Goal: Task Accomplishment & Management: Complete application form

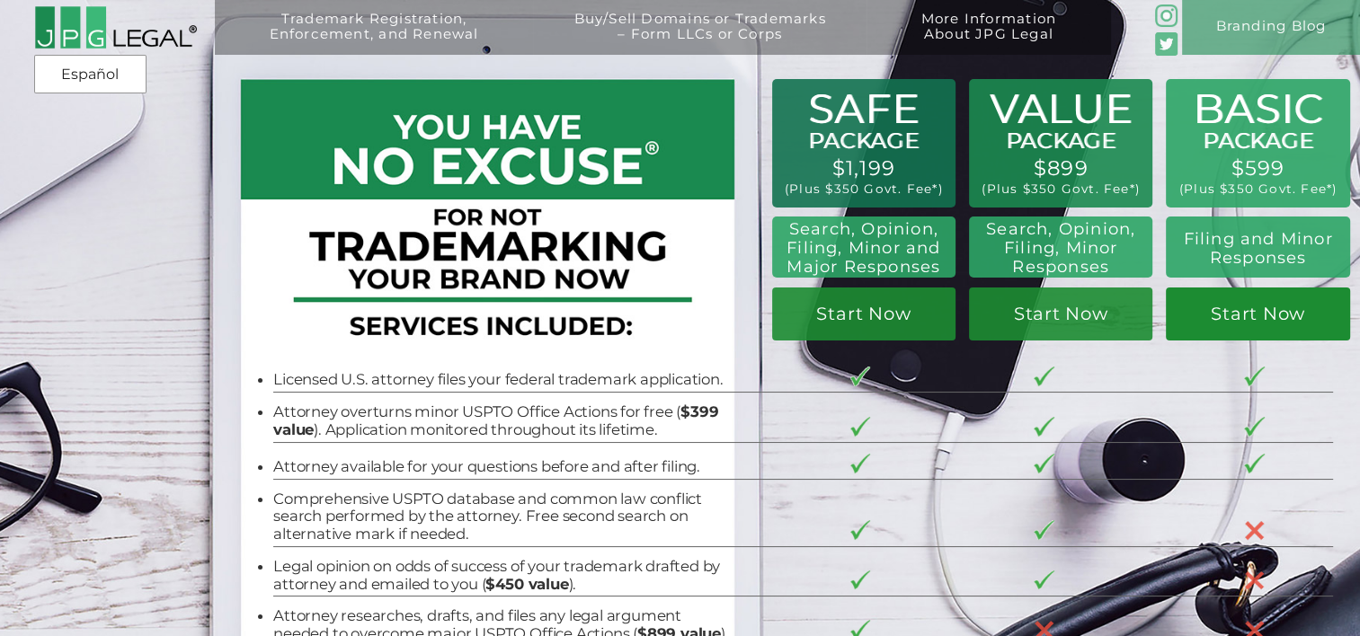
click at [1255, 322] on link "Start Now" at bounding box center [1257, 315] width 183 height 54
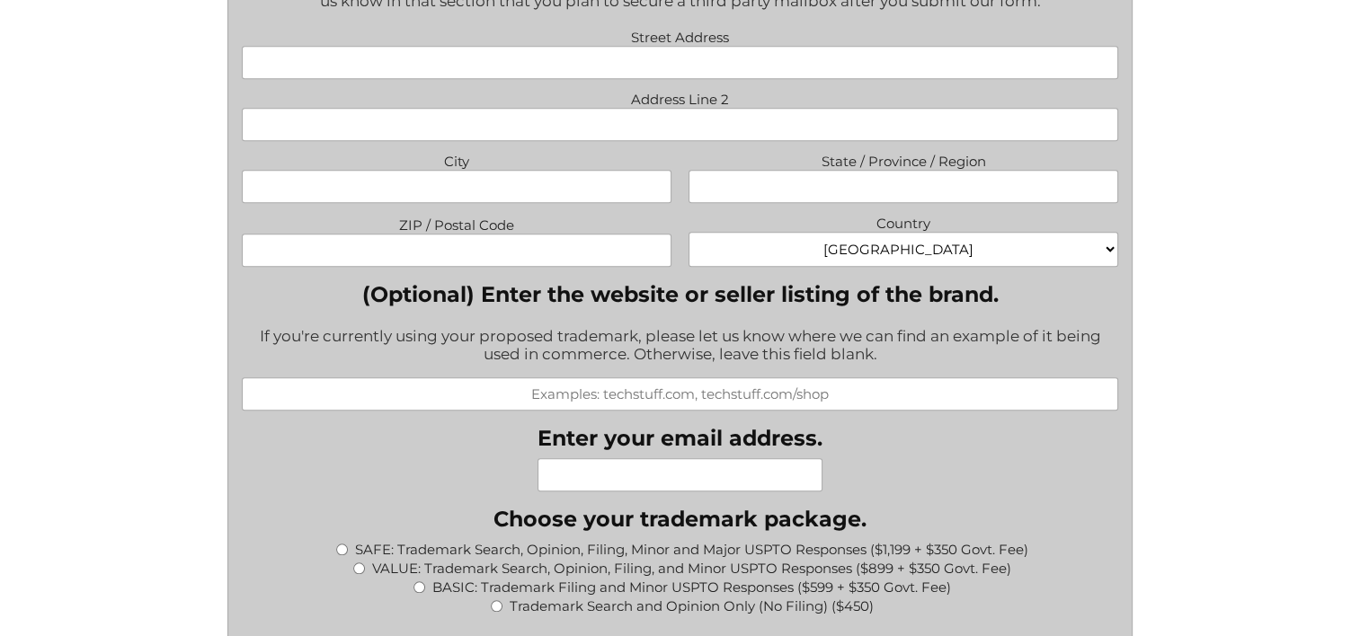
scroll to position [1618, 0]
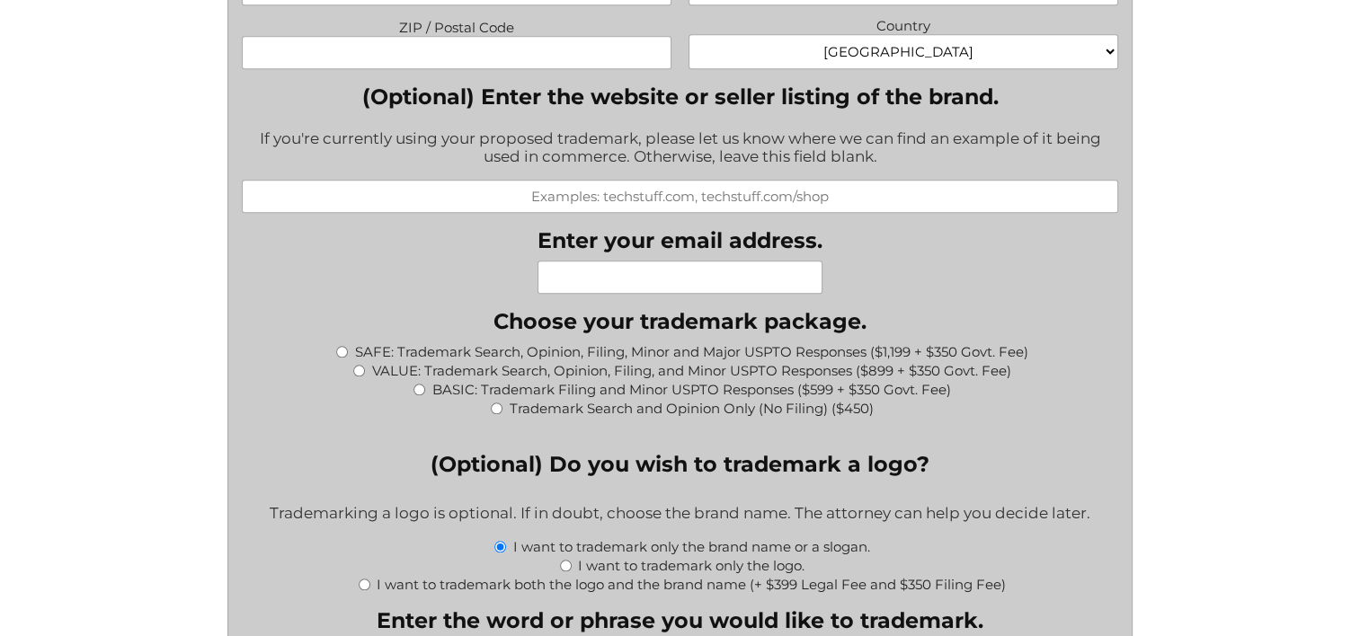
click at [421, 394] on input "BASIC: Trademark Filing and Minor USPTO Responses ($599 + $350 Govt. Fee)" at bounding box center [419, 390] width 12 height 12
radio input "true"
type input "$949.00"
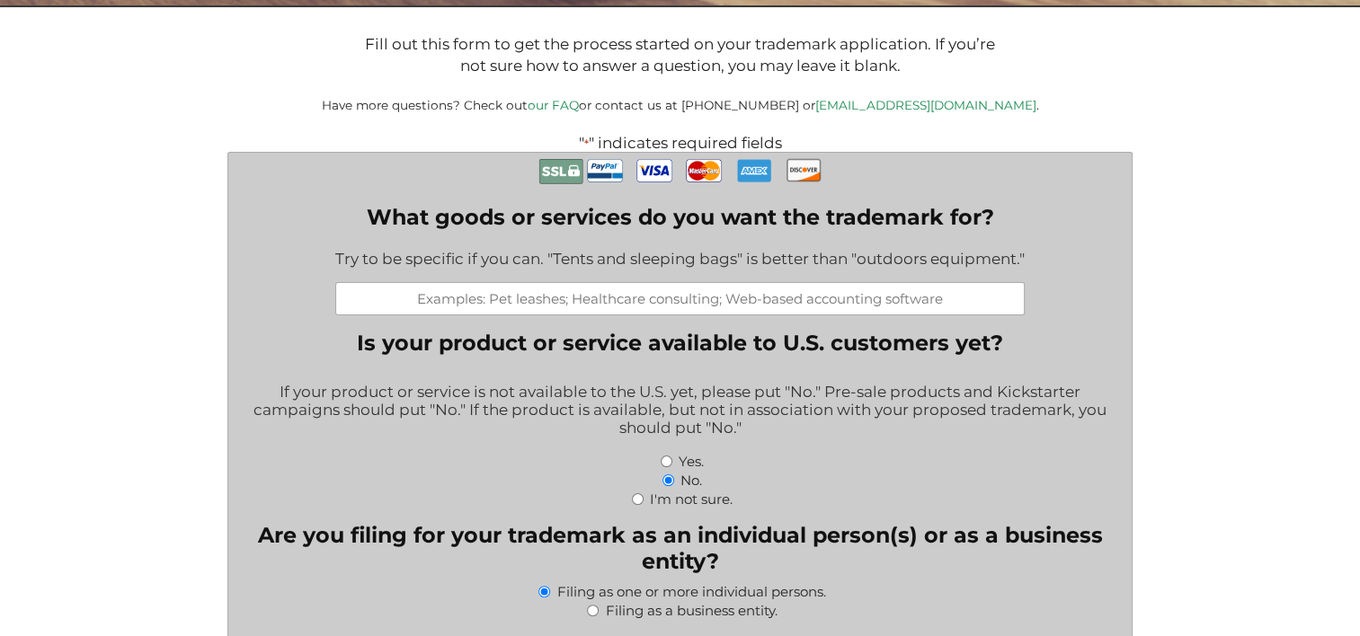
scroll to position [360, 0]
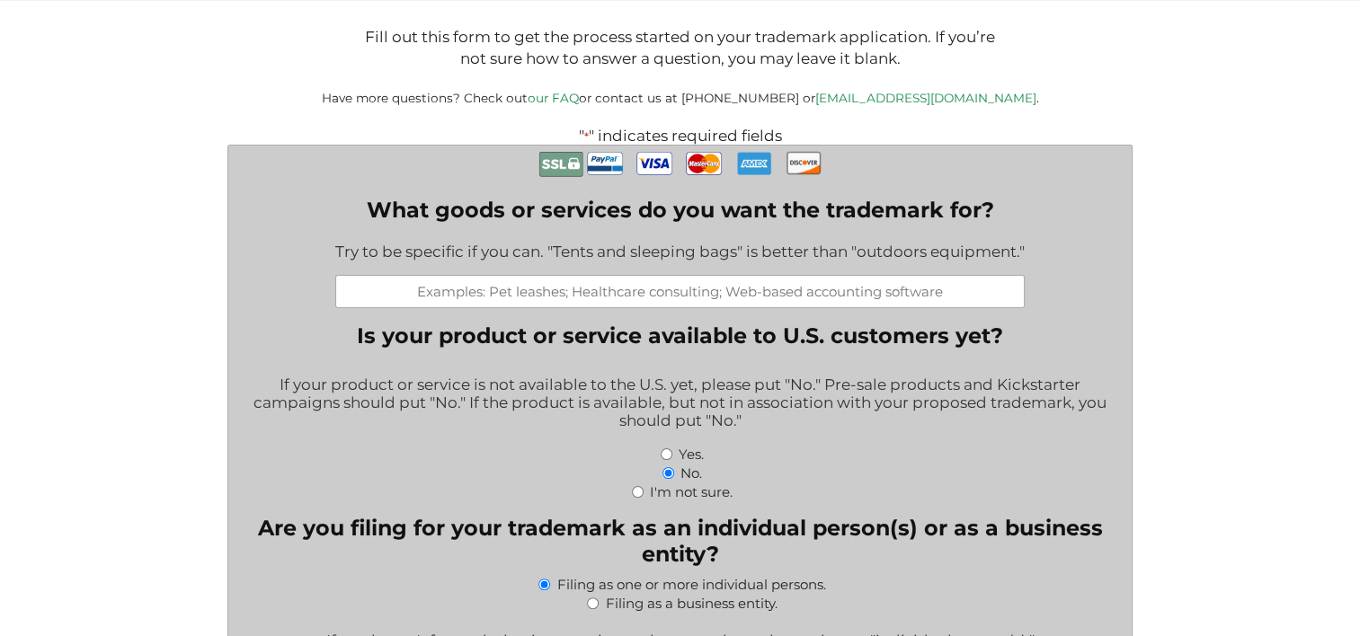
click at [671, 460] on input "Yes." at bounding box center [667, 454] width 12 height 12
radio input "true"
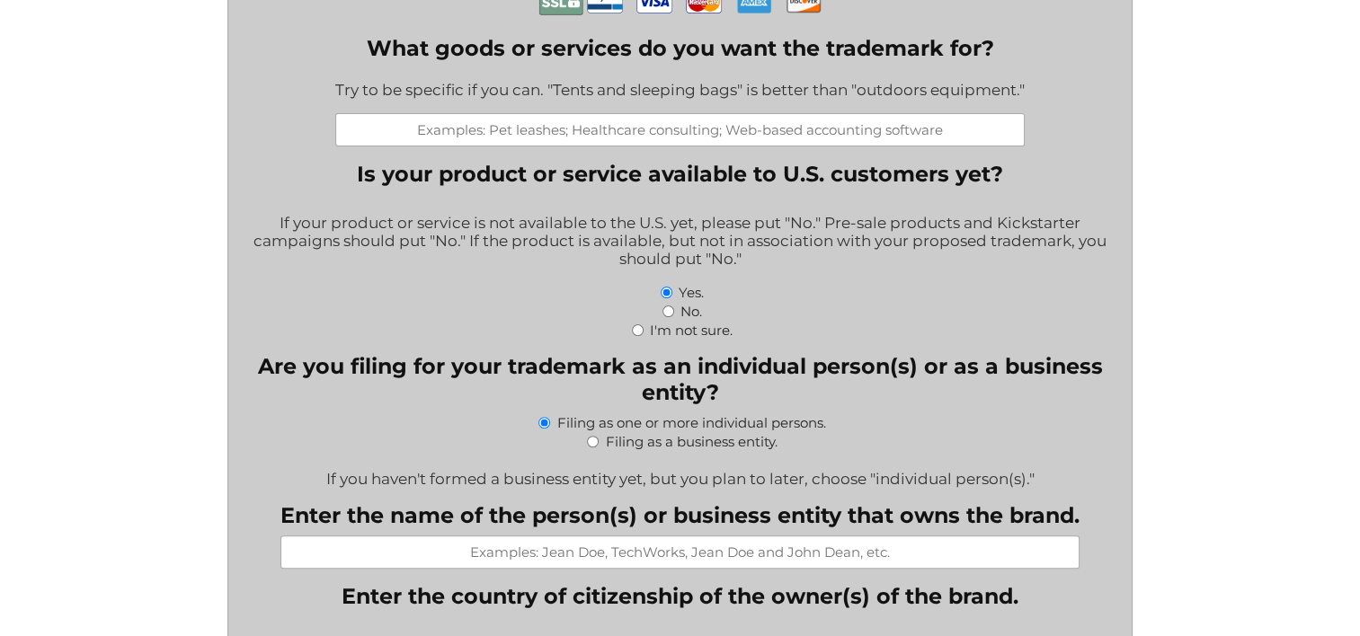
scroll to position [539, 0]
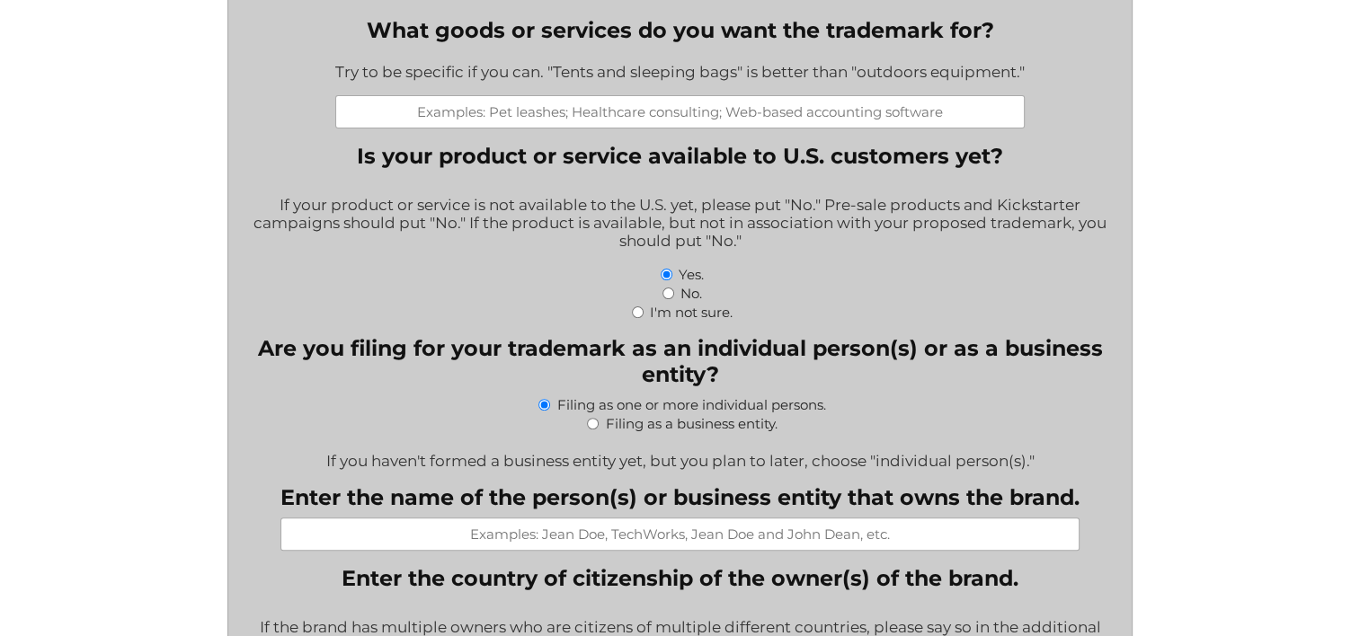
click at [589, 430] on input "Filing as a business entity." at bounding box center [593, 424] width 12 height 12
radio input "true"
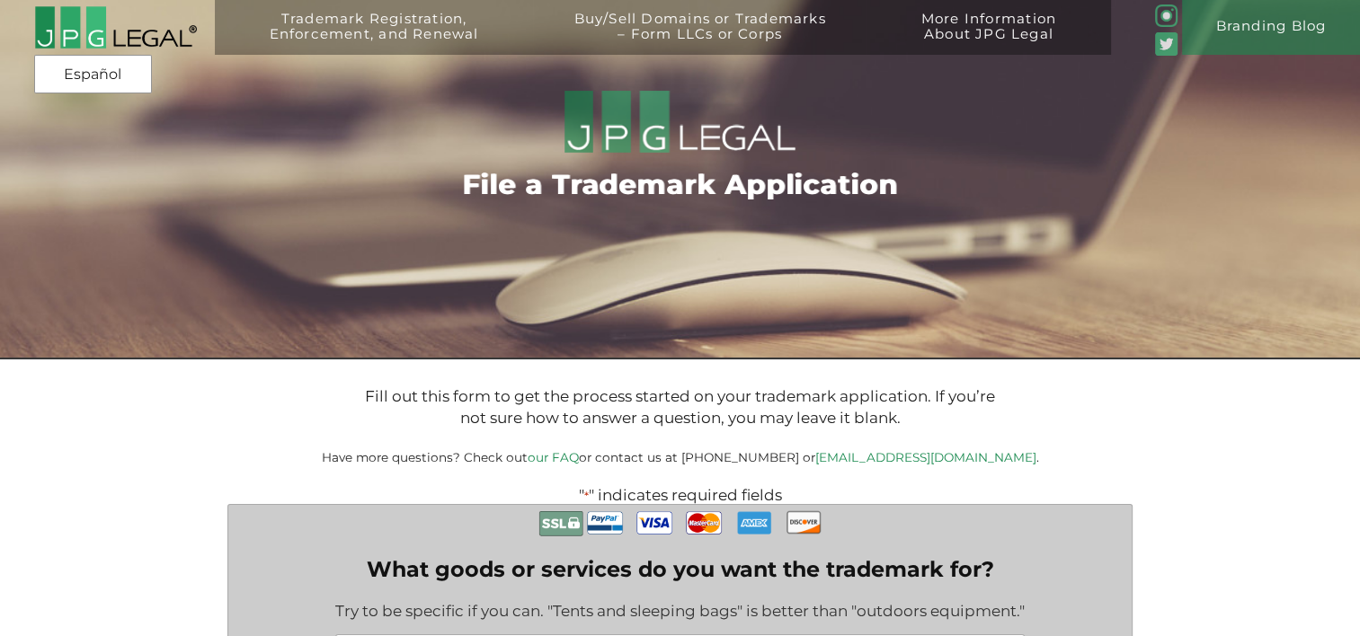
scroll to position [360, 0]
